Goal: Go to known website: Access a specific website the user already knows

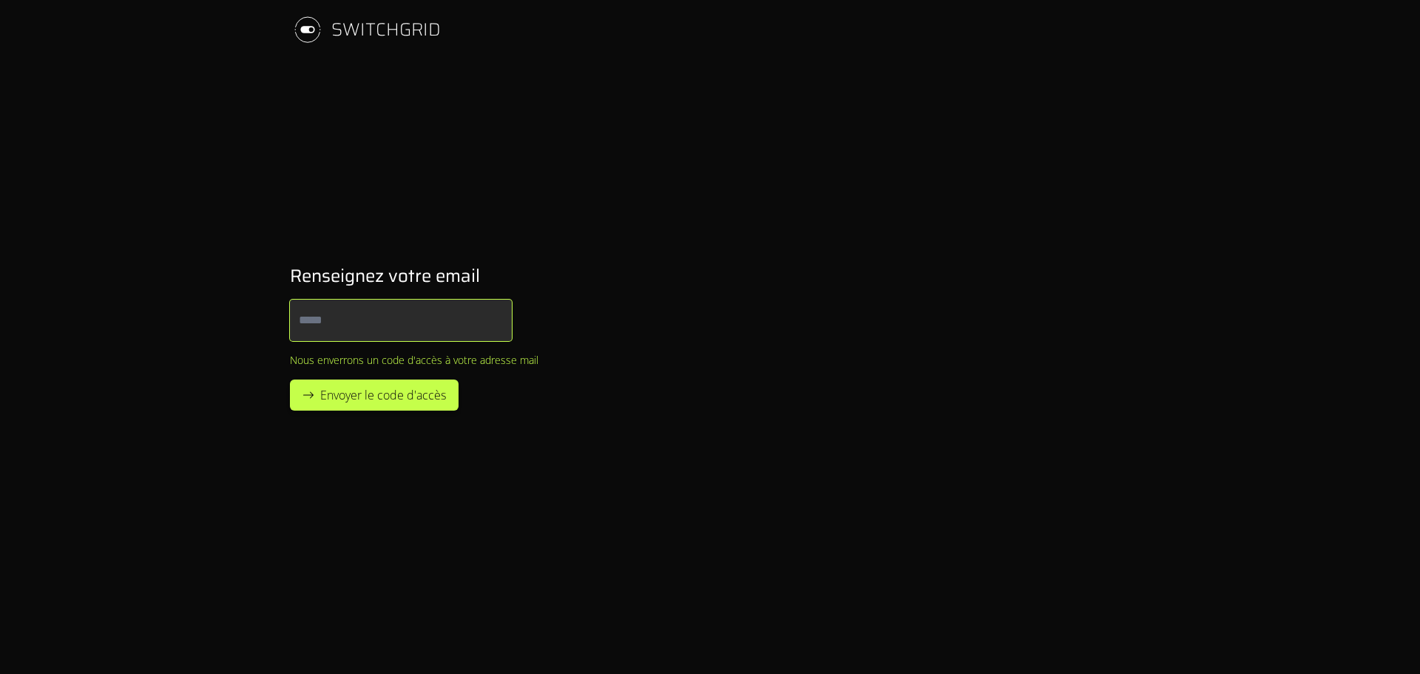
click at [357, 319] on input "Email" at bounding box center [401, 319] width 222 height 41
type input "**********"
click at [361, 398] on span "Envoyer le code d'accès" at bounding box center [383, 395] width 126 height 18
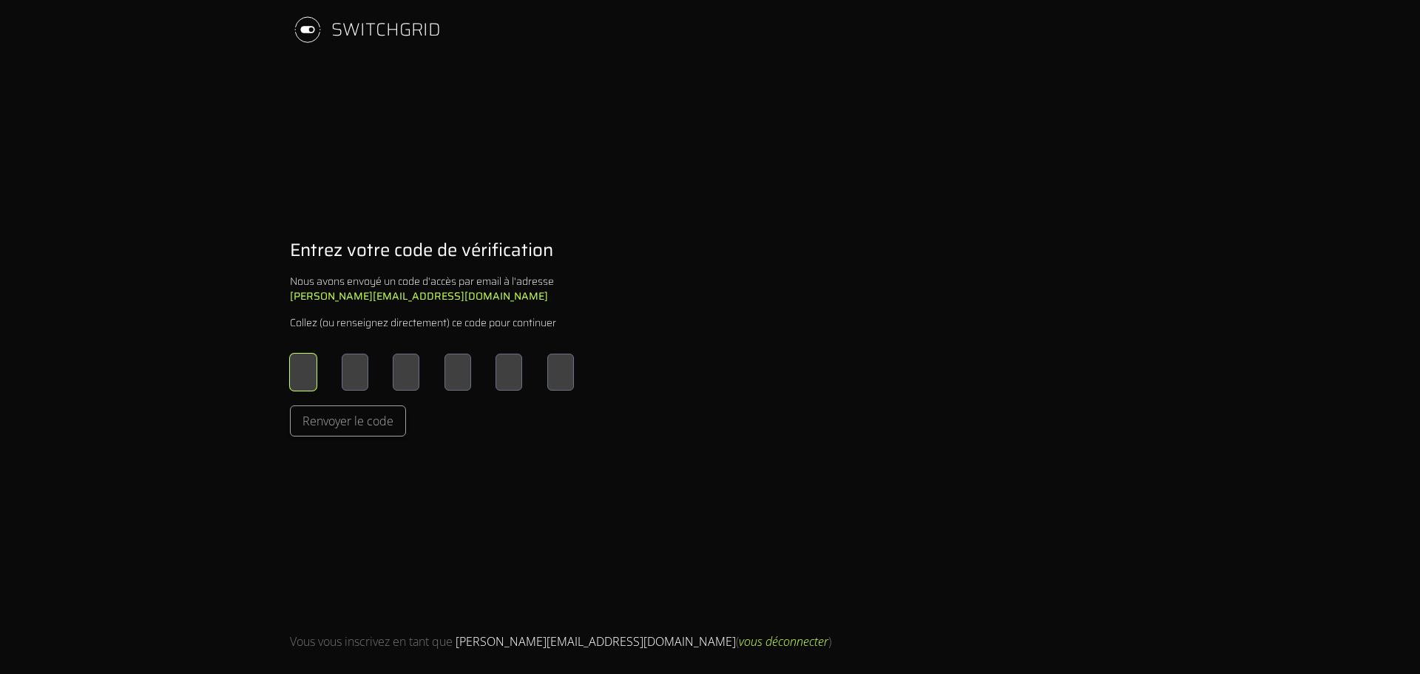
drag, startPoint x: 305, startPoint y: 380, endPoint x: 317, endPoint y: 379, distance: 11.9
click at [305, 380] on input "Please enter OTP character 1" at bounding box center [303, 371] width 27 height 37
type input "*"
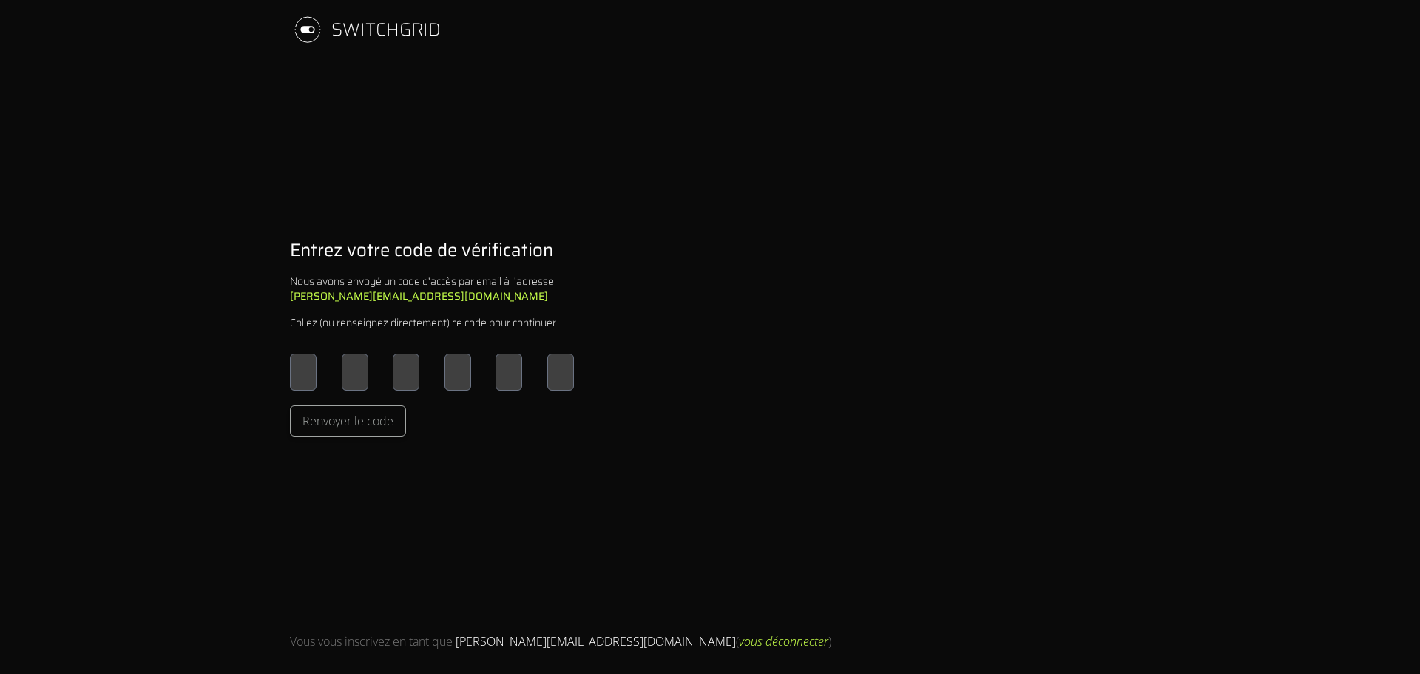
type input "*"
